Goal: Ask a question: Seek information or help from site administrators or community

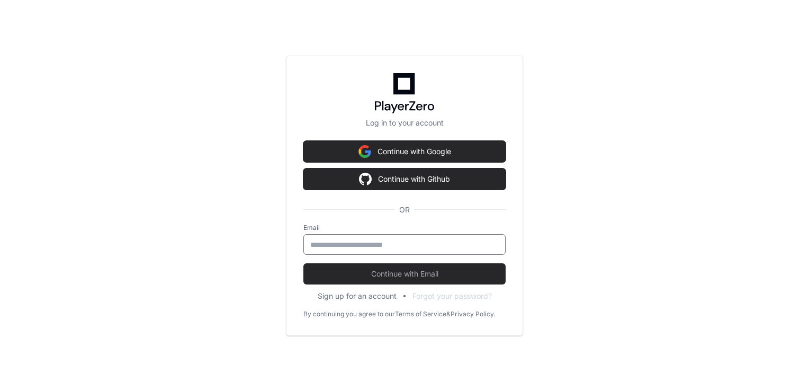
click at [325, 245] on input "email" at bounding box center [404, 244] width 188 height 11
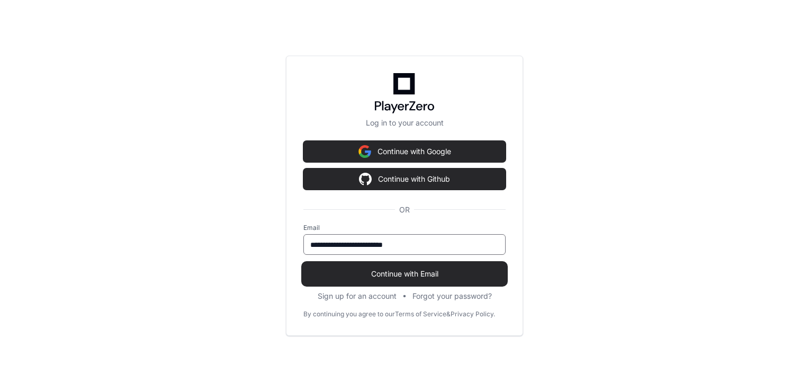
type input "**********"
click at [358, 273] on span "Continue with Email" at bounding box center [404, 273] width 202 height 11
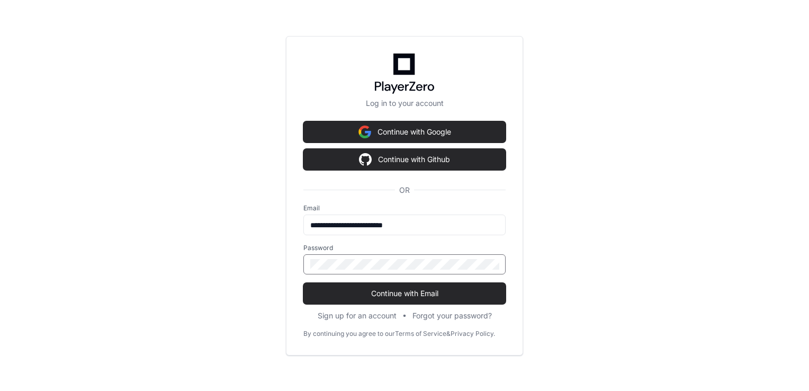
click at [303, 283] on button "Continue with Email" at bounding box center [404, 293] width 202 height 21
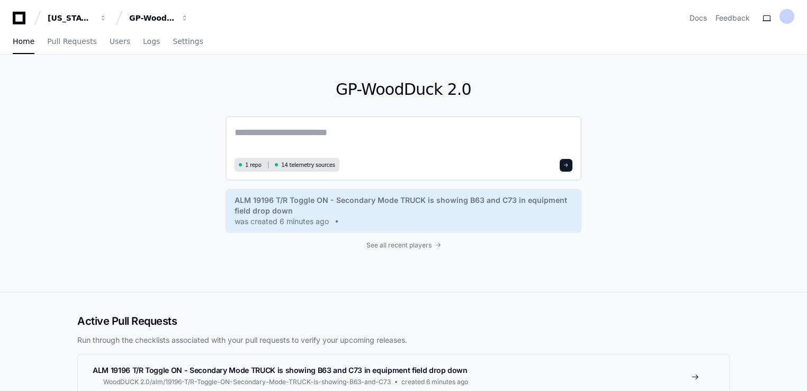
click at [273, 134] on textarea at bounding box center [403, 140] width 338 height 30
paste textarea "**********"
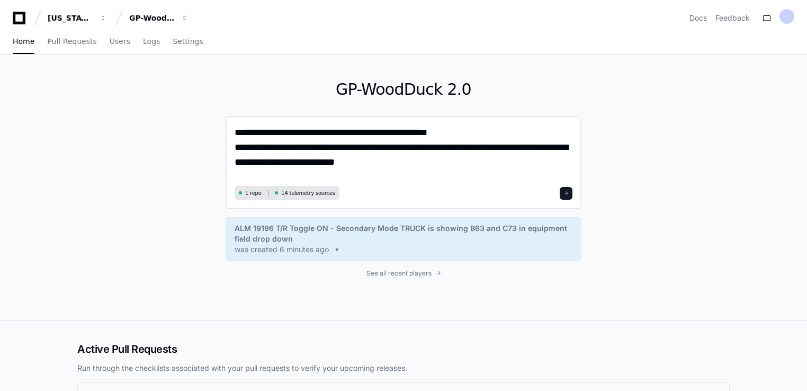
type textarea "**********"
click at [570, 196] on button at bounding box center [565, 193] width 13 height 13
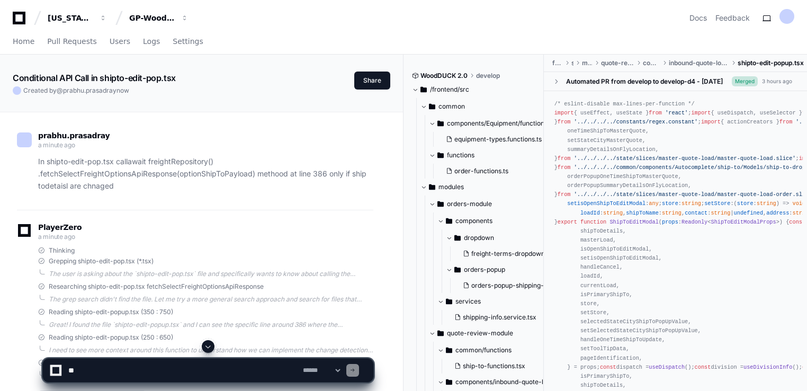
click at [260, 240] on div "PlayerZero a minute ago" at bounding box center [195, 233] width 356 height 18
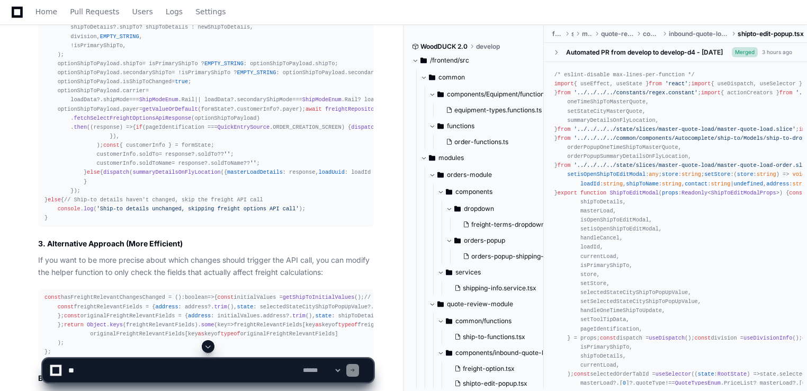
scroll to position [805, 0]
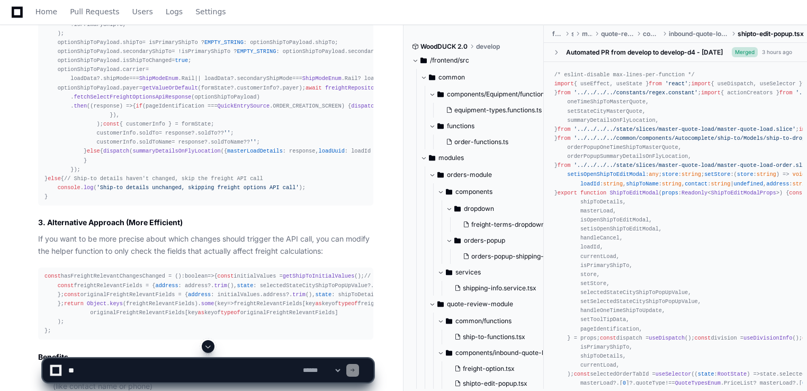
click at [251, 201] on div "// Only call freight API if ship-to details have actually changed if ( hasShipT…" at bounding box center [205, 88] width 322 height 227
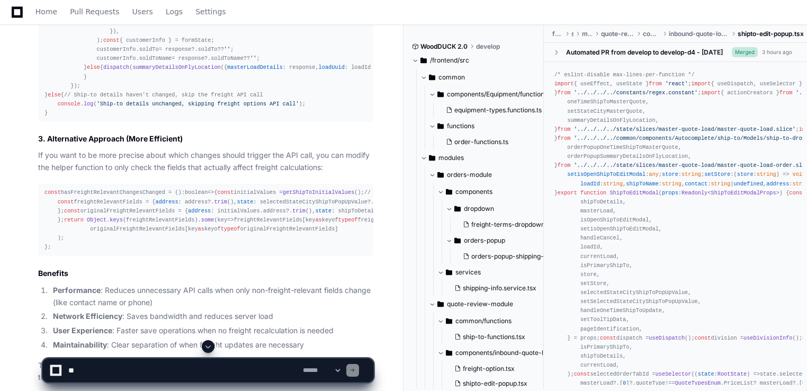
scroll to position [889, 0]
click at [202, 116] on div "// Only call freight API if ship-to details have actually changed if ( hasShipT…" at bounding box center [205, 3] width 322 height 227
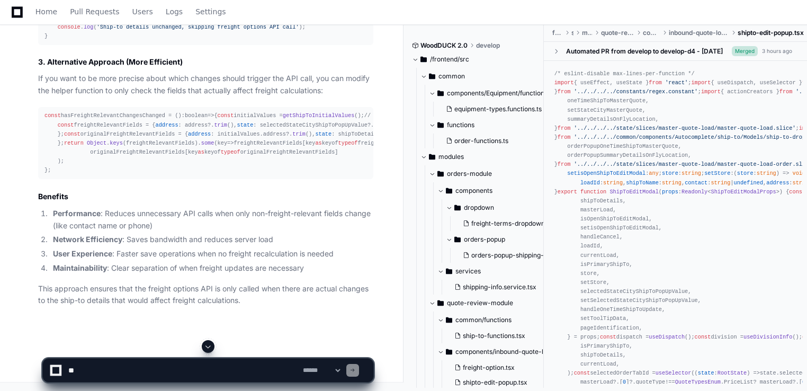
scroll to position [1374, 0]
click at [95, 371] on textarea at bounding box center [183, 369] width 234 height 23
type textarea "**********"
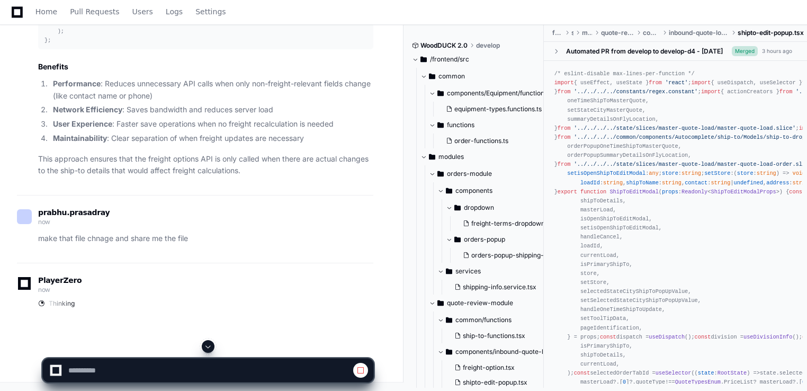
click at [250, 102] on li "Performance : Reduces unnecessary API calls when only non-freight-relevant fiel…" at bounding box center [211, 90] width 323 height 24
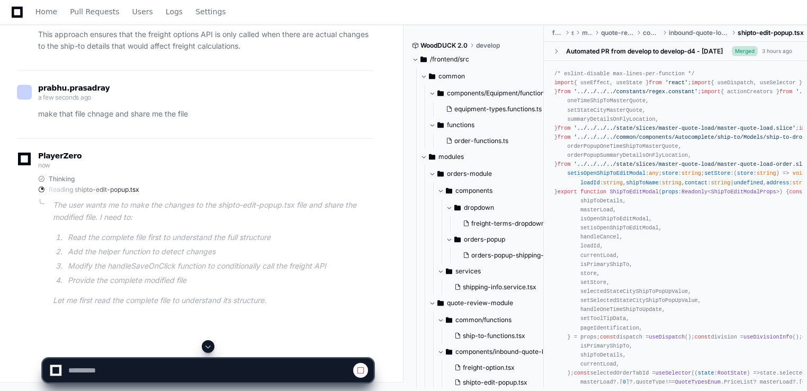
click at [207, 345] on span at bounding box center [208, 346] width 8 height 8
click at [281, 297] on p "Let me first read the complete file to understand its structure." at bounding box center [213, 300] width 320 height 12
click at [220, 311] on div "PlayerZero now Thinking Reading shipto-edit-popup.tsx The user wants me to make…" at bounding box center [195, 231] width 356 height 186
click at [234, 139] on div "PlayerZero now Thinking Reading shipto-edit-popup.tsx The user wants me to make…" at bounding box center [195, 231] width 356 height 186
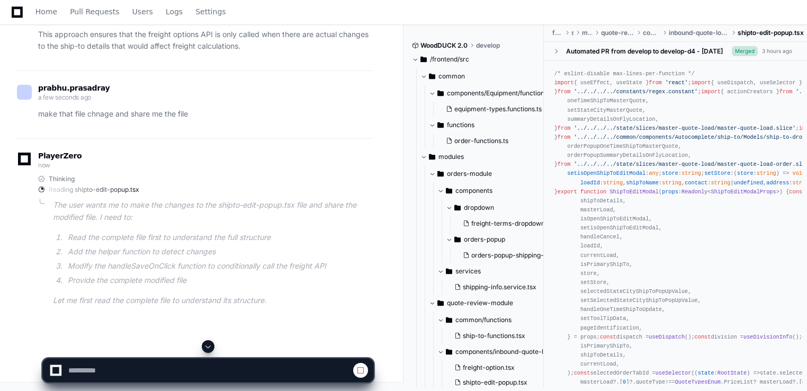
scroll to position [1352, 0]
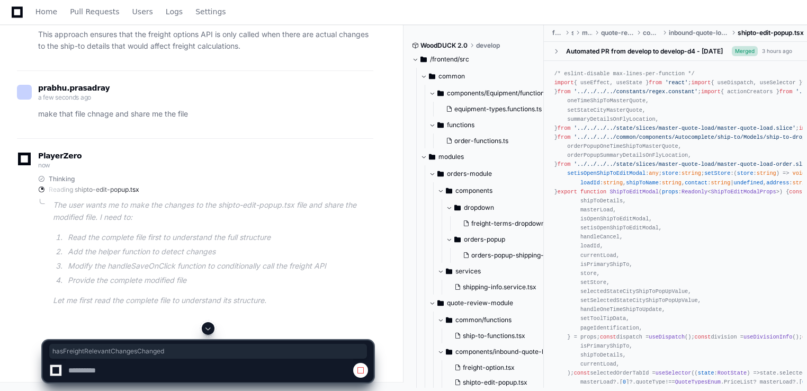
copy div "hasFreightRelevantChangesChanged"
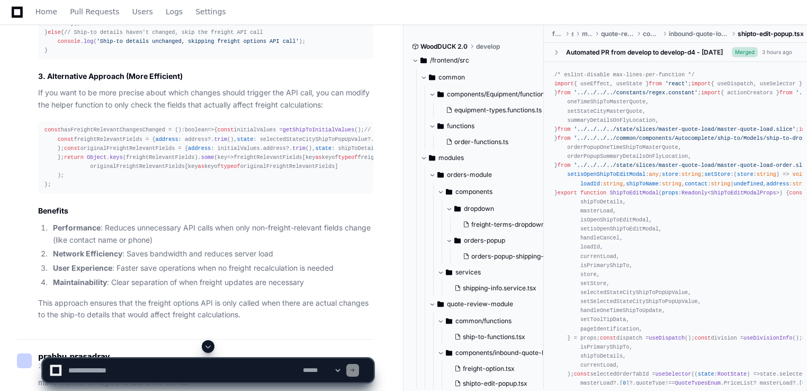
scroll to position [950, 0]
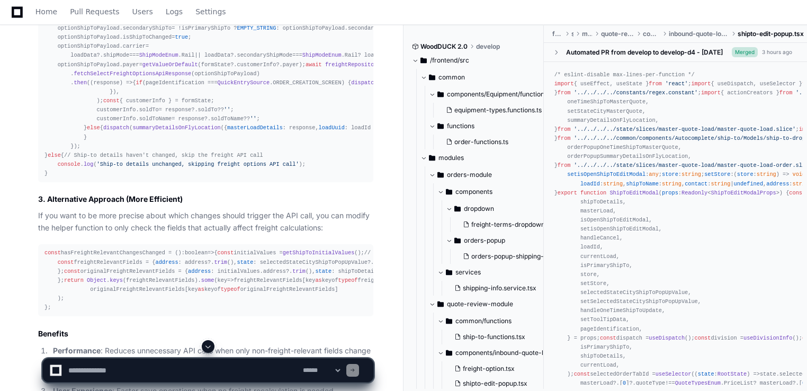
scroll to position [780, 0]
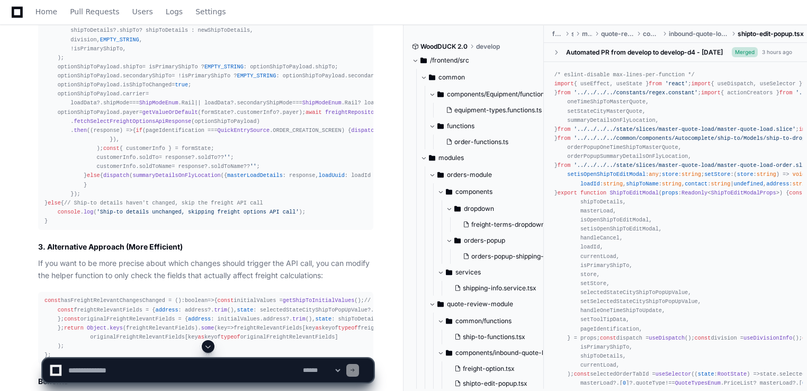
click at [81, 15] on span "hasShipToDetailsChanged" at bounding box center [92, 12] width 75 height 6
drag, startPoint x: 81, startPoint y: 246, endPoint x: 64, endPoint y: 166, distance: 81.2
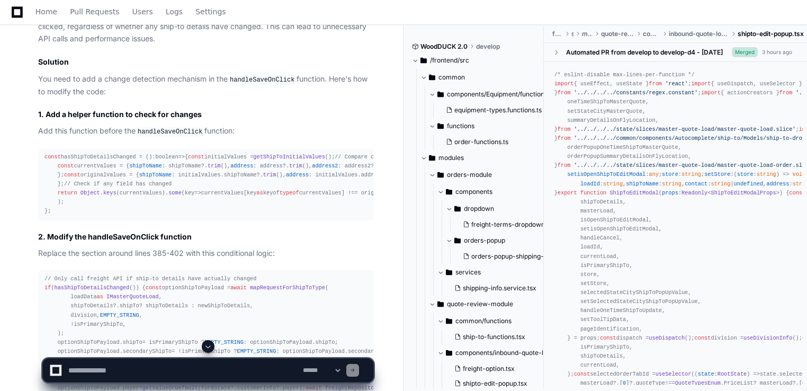
scroll to position [526, 0]
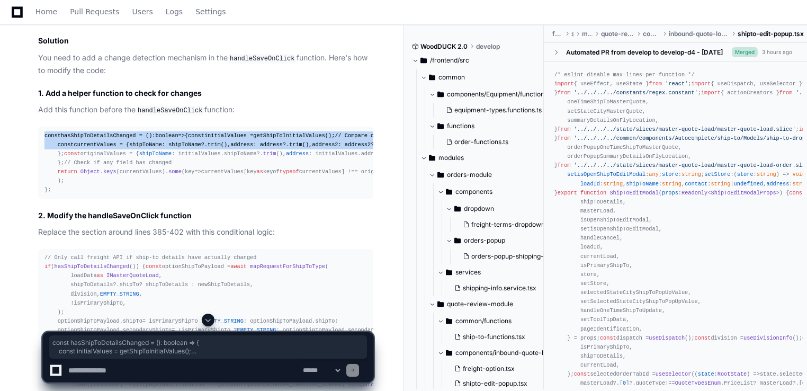
drag, startPoint x: 41, startPoint y: 128, endPoint x: 156, endPoint y: 236, distance: 157.3
click at [156, 199] on pre "const hasShipToDetailsChanged = (): boolean => { const initialValues = getShipT…" at bounding box center [205, 163] width 335 height 72
click at [265, 178] on div "const hasShipToDetailsChanged = (): boolean => { const initialValues = getShipT…" at bounding box center [205, 163] width 322 height 64
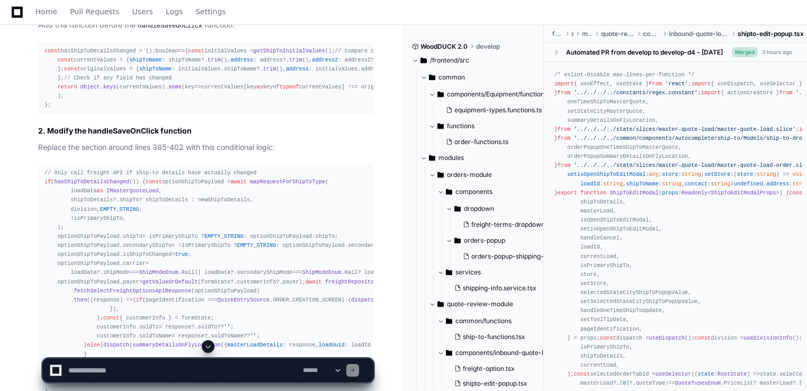
scroll to position [632, 0]
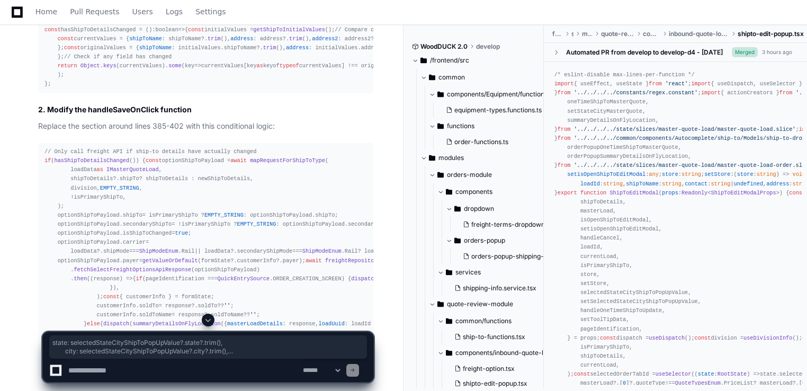
drag, startPoint x: 66, startPoint y: 125, endPoint x: 278, endPoint y: 141, distance: 212.8
click at [278, 89] on div "const hasShipToDetailsChanged = (): boolean => { const initialValues = getShipT…" at bounding box center [205, 57] width 322 height 64
copy div "state : selectedStateCityShipToPopUpValue?. state ?. trim (), city : selectedSt…"
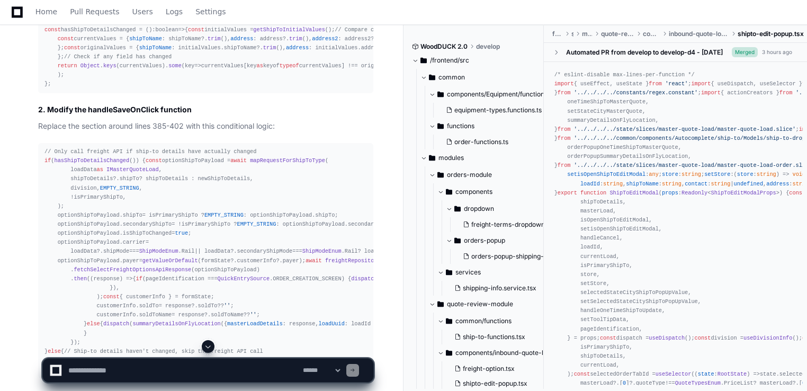
click at [95, 370] on textarea at bounding box center [183, 369] width 234 height 23
paste textarea "**********"
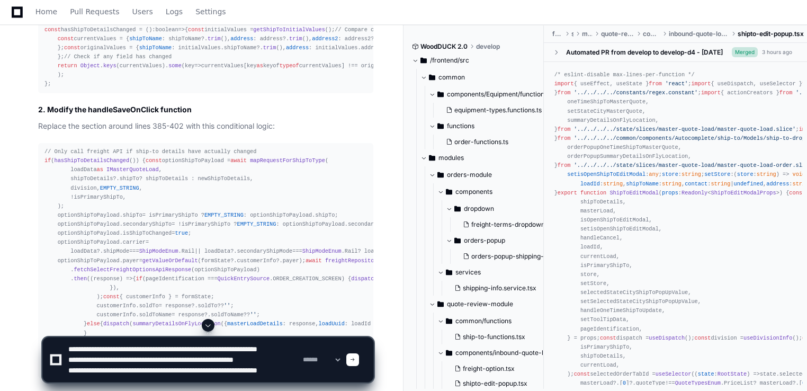
scroll to position [14, 0]
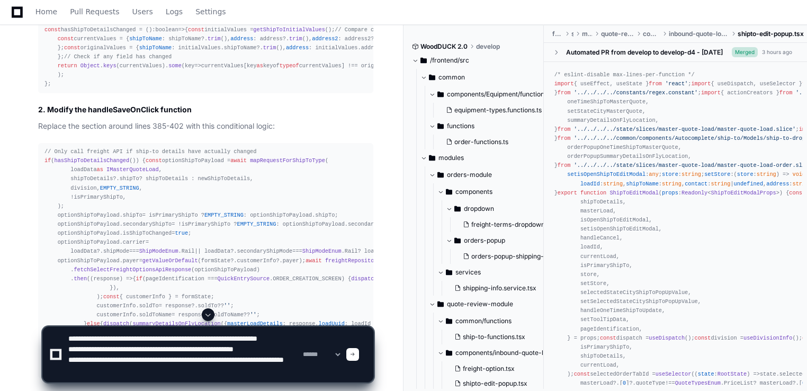
type textarea "**********"
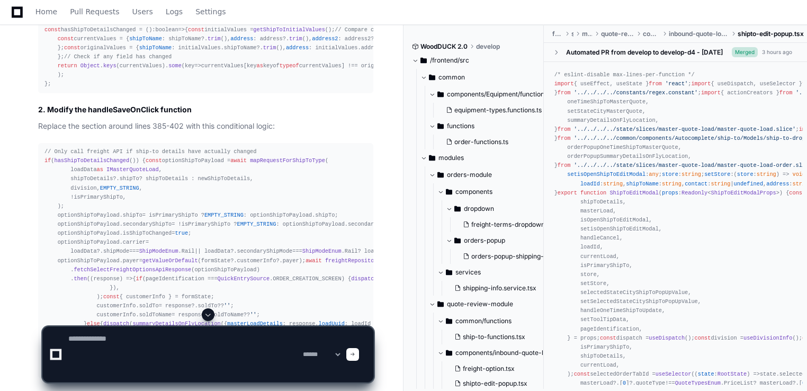
scroll to position [0, 0]
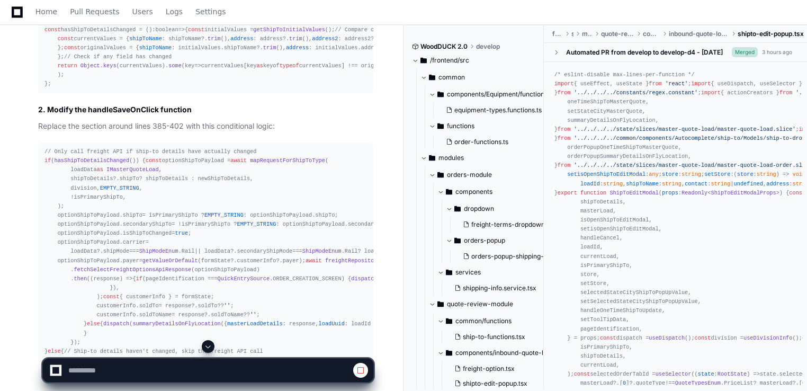
click at [210, 344] on span at bounding box center [208, 346] width 8 height 8
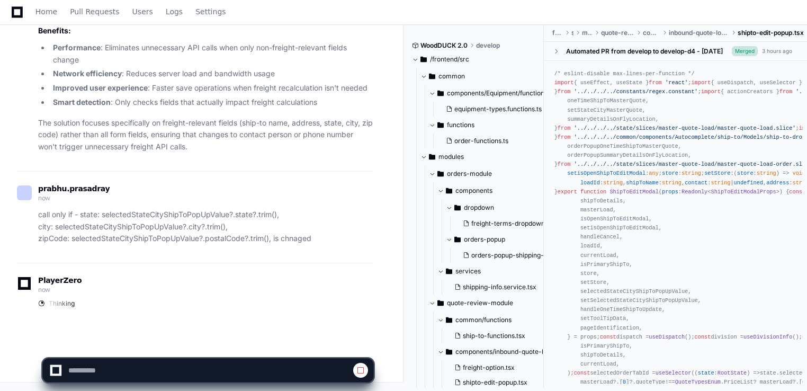
scroll to position [6609, 0]
click at [294, 256] on div "prabhu.prasadray now call only if - state: selectedStateCityShipToPopUpValue?.s…" at bounding box center [195, 217] width 356 height 92
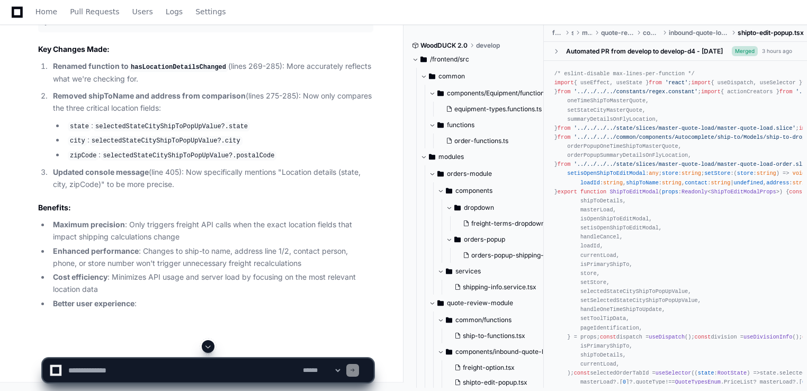
click at [212, 341] on button at bounding box center [208, 346] width 13 height 13
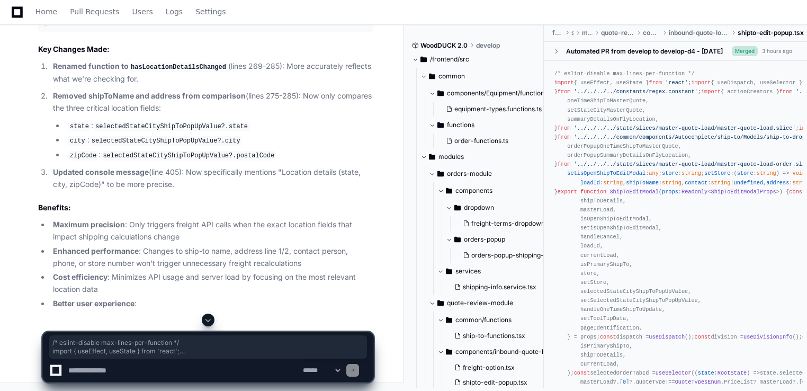
drag, startPoint x: 44, startPoint y: 145, endPoint x: 223, endPoint y: 306, distance: 240.6
drag, startPoint x: 223, startPoint y: 306, endPoint x: 210, endPoint y: 322, distance: 19.9
click at [210, 322] on span at bounding box center [208, 319] width 8 height 8
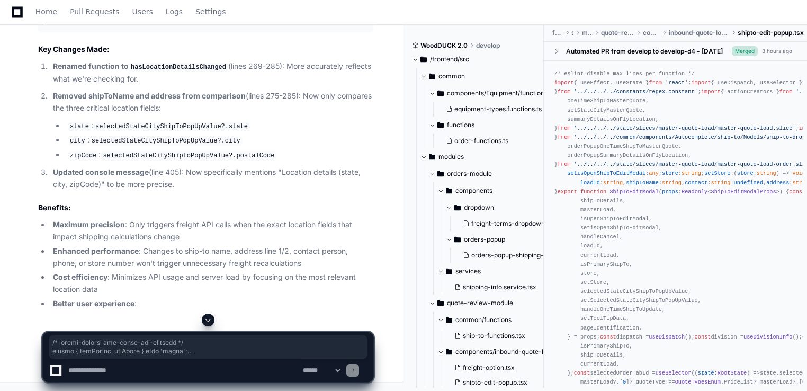
drag, startPoint x: 49, startPoint y: 196, endPoint x: 43, endPoint y: 117, distance: 79.6
copy div "/* eslint-disable max-lines-per-function */ import { useEffect, useState } from…"
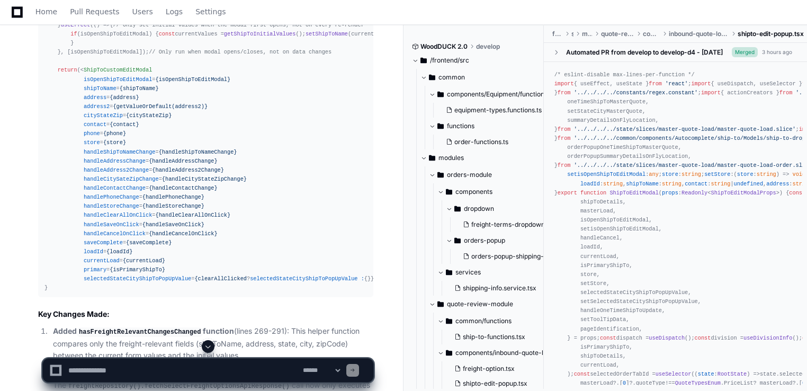
scroll to position [3499, 0]
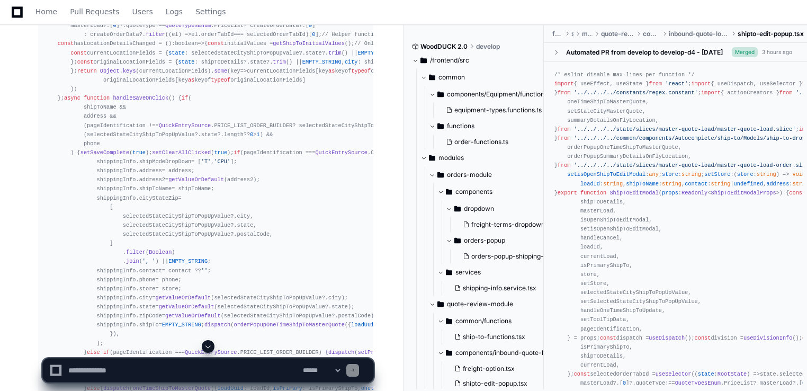
scroll to position [4419, 0]
